Goal: Information Seeking & Learning: Learn about a topic

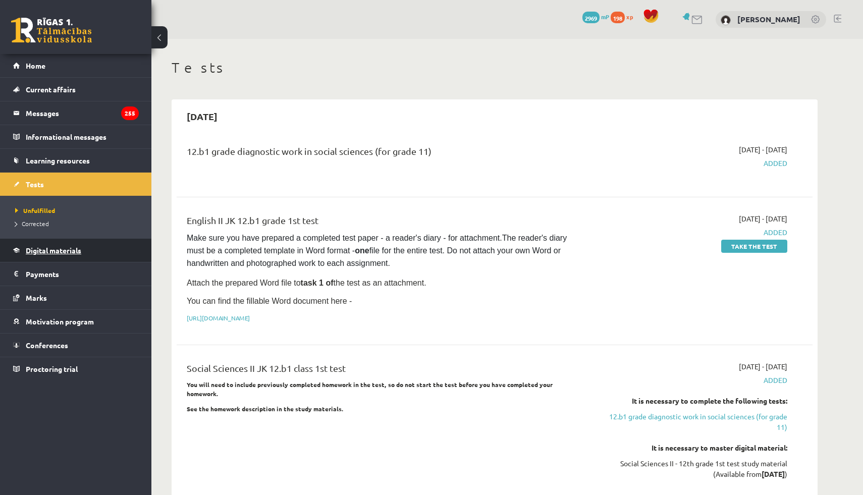
click at [36, 245] on link "Digital materials" at bounding box center [76, 250] width 126 height 23
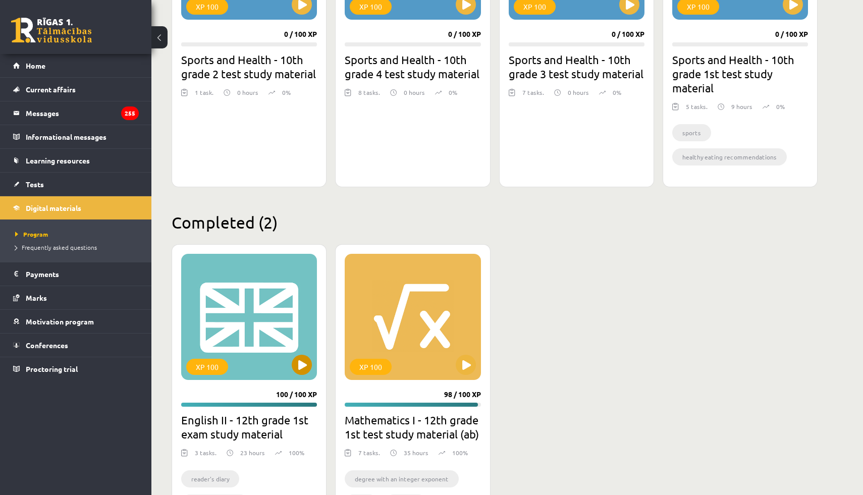
scroll to position [415, 0]
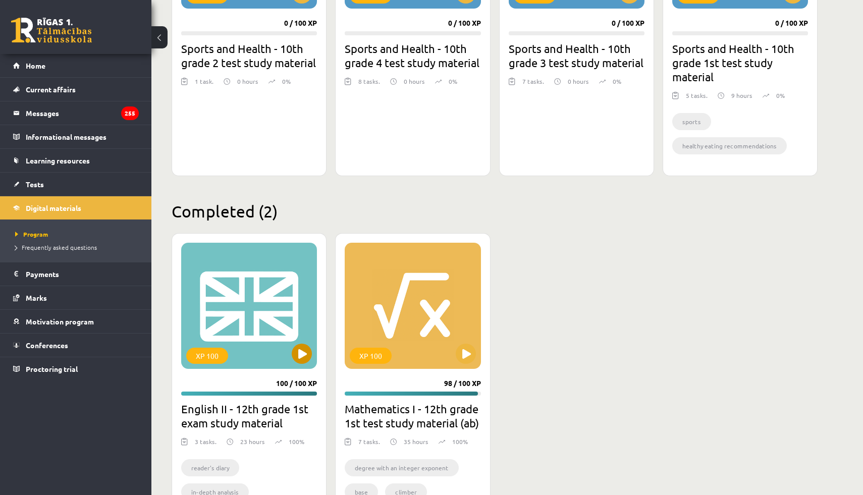
click at [303, 365] on div "XP 100" at bounding box center [249, 306] width 136 height 126
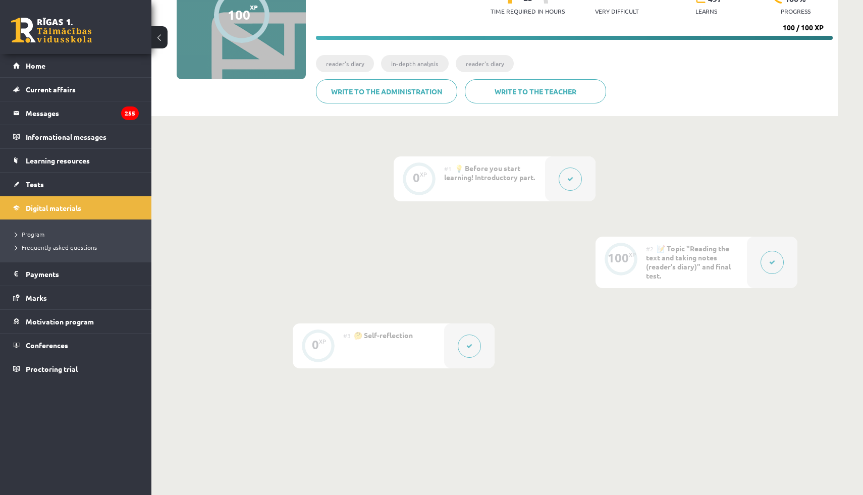
scroll to position [150, 0]
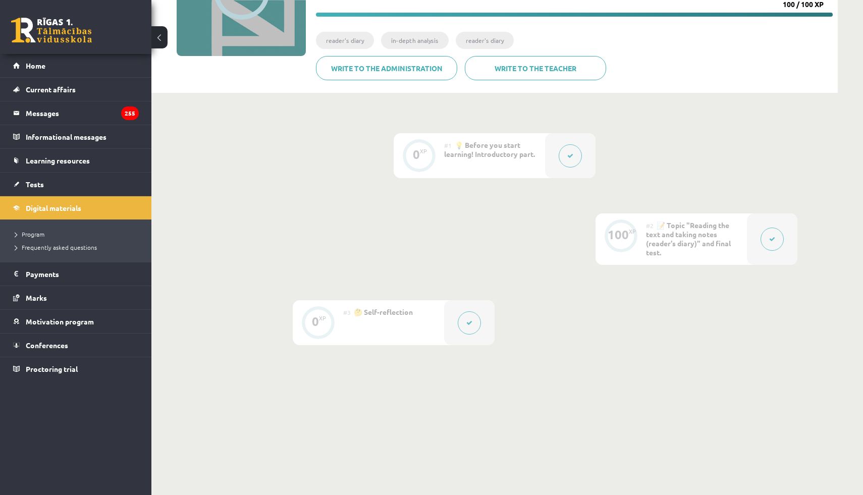
click at [768, 239] on button at bounding box center [772, 239] width 23 height 23
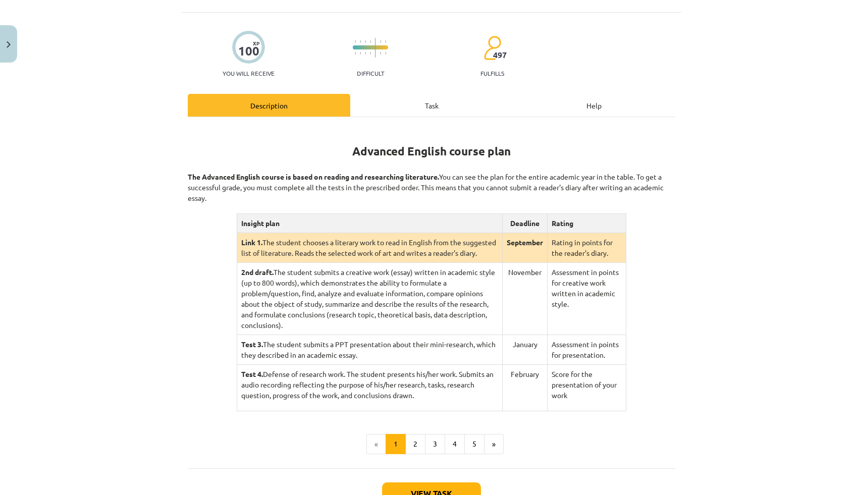
click at [425, 104] on font "Task" at bounding box center [432, 105] width 14 height 9
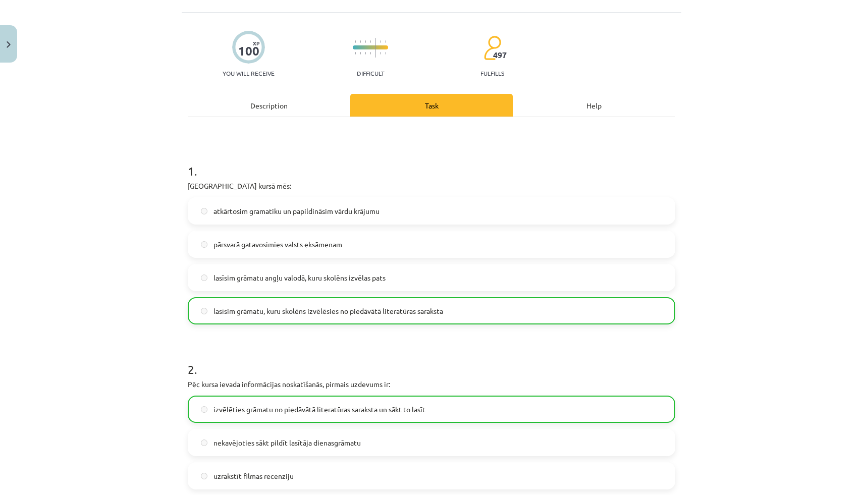
scroll to position [25, 0]
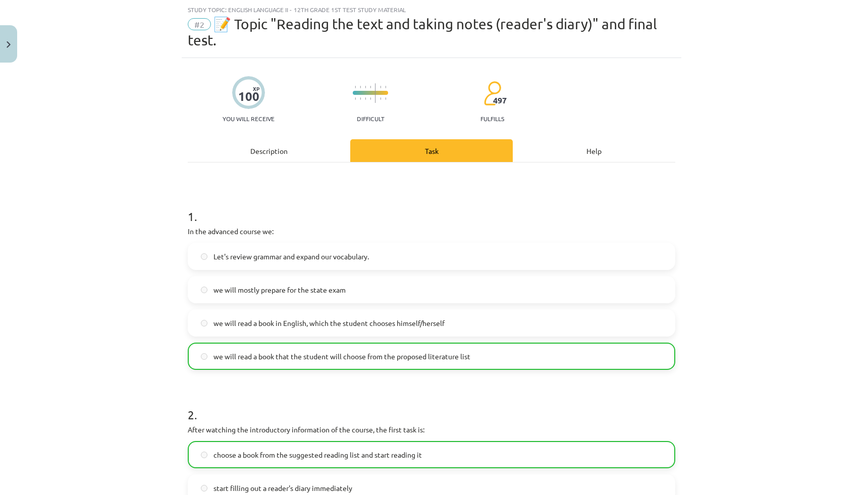
click at [299, 154] on div "Description" at bounding box center [269, 150] width 163 height 23
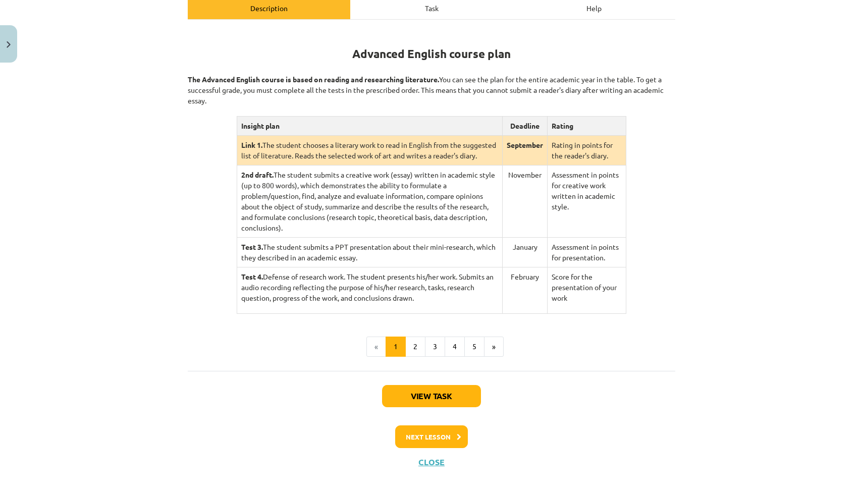
scroll to position [186, 0]
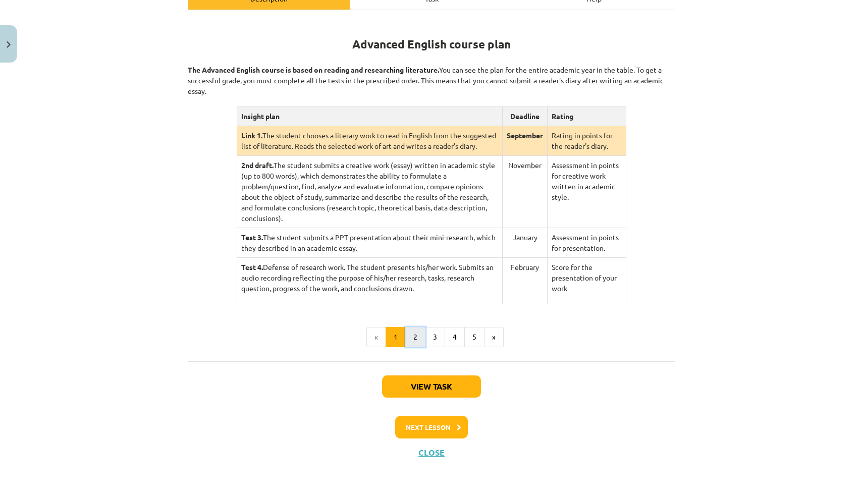
click at [413, 340] on font "2" at bounding box center [415, 336] width 4 height 9
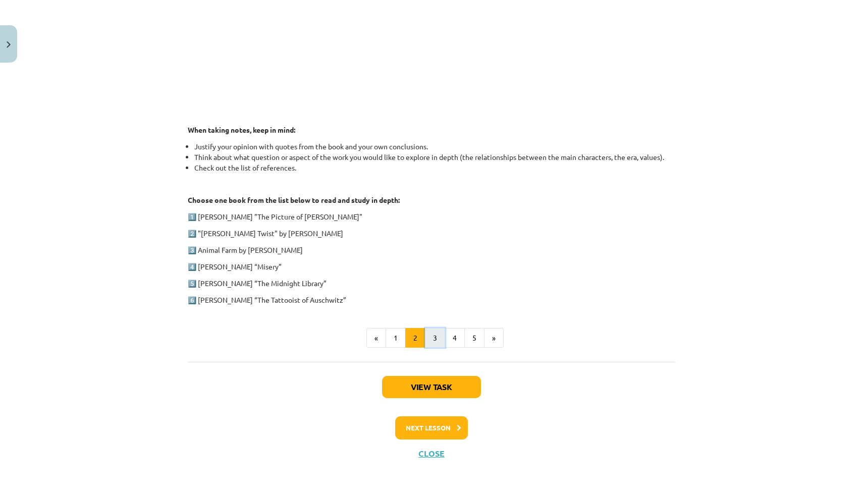
click at [432, 342] on button "3" at bounding box center [435, 338] width 20 height 20
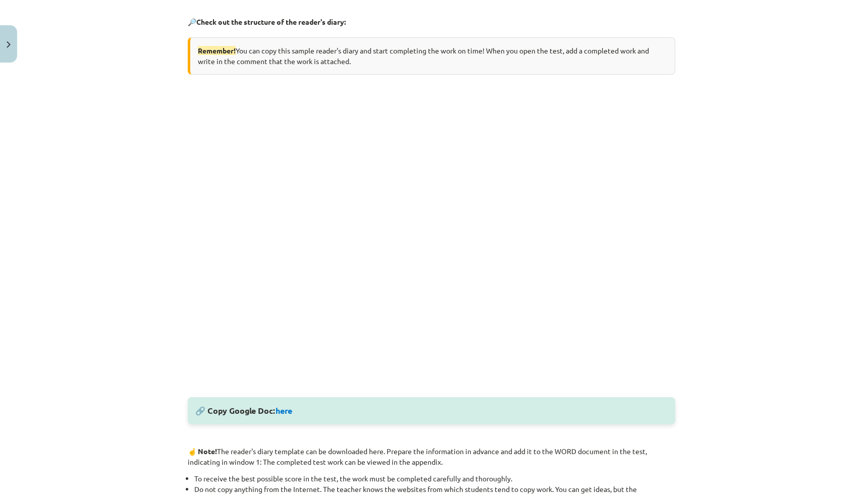
scroll to position [197, 0]
